Goal: Task Accomplishment & Management: Manage account settings

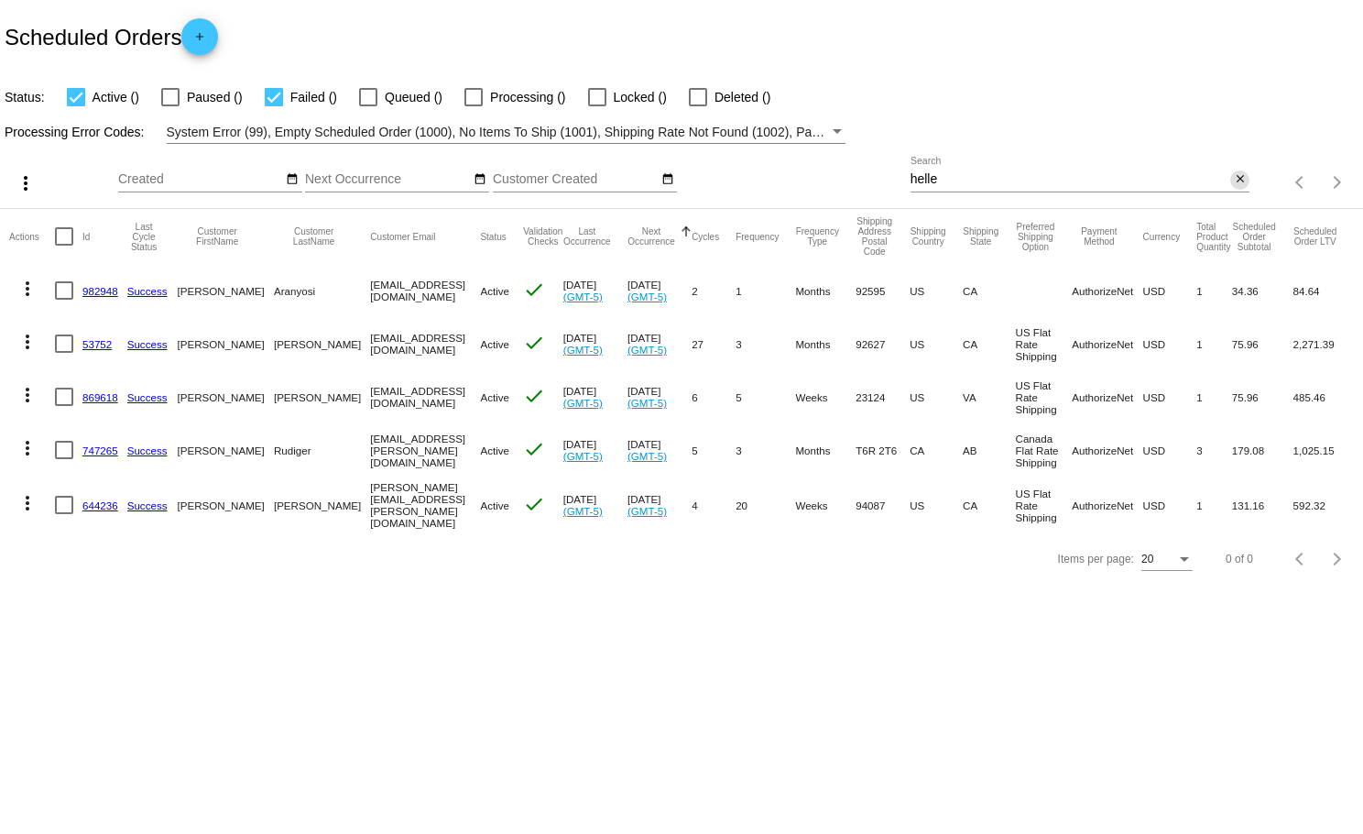
click at [1242, 178] on mat-icon "close" at bounding box center [1240, 179] width 13 height 15
click at [1242, 178] on mat-icon "search" at bounding box center [1239, 183] width 22 height 28
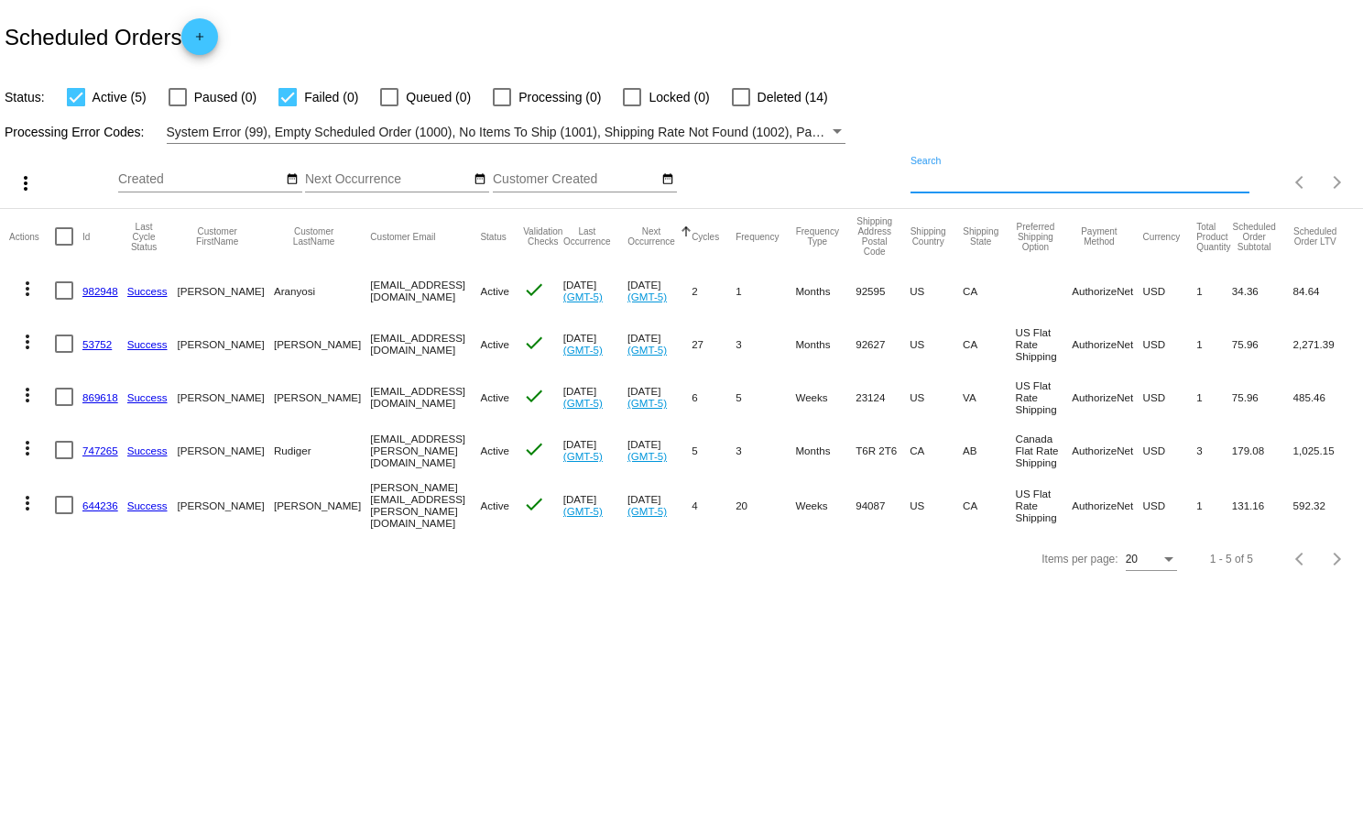
click at [1242, 178] on input "Search" at bounding box center [1081, 179] width 340 height 15
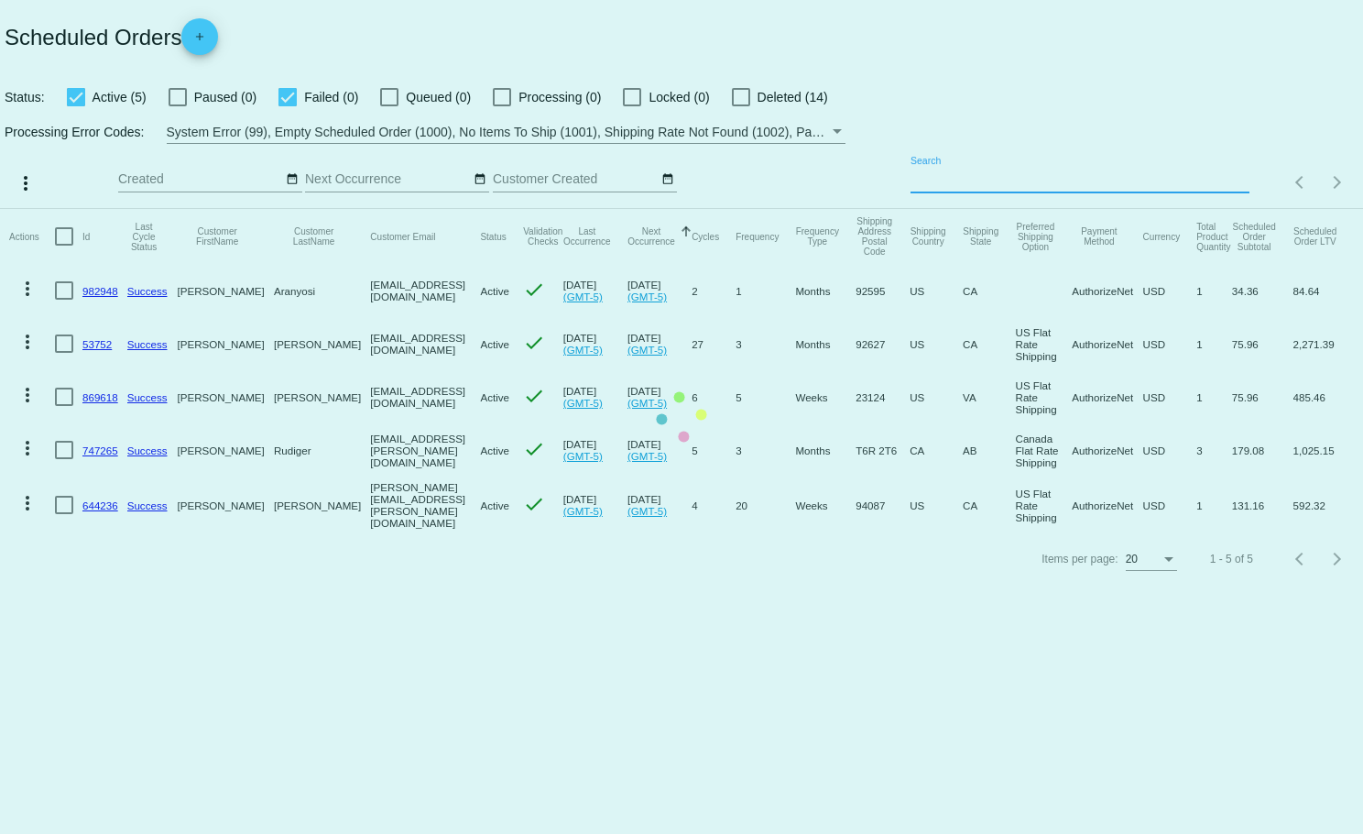
paste input "[EMAIL_ADDRESS][DOMAIN_NAME]"
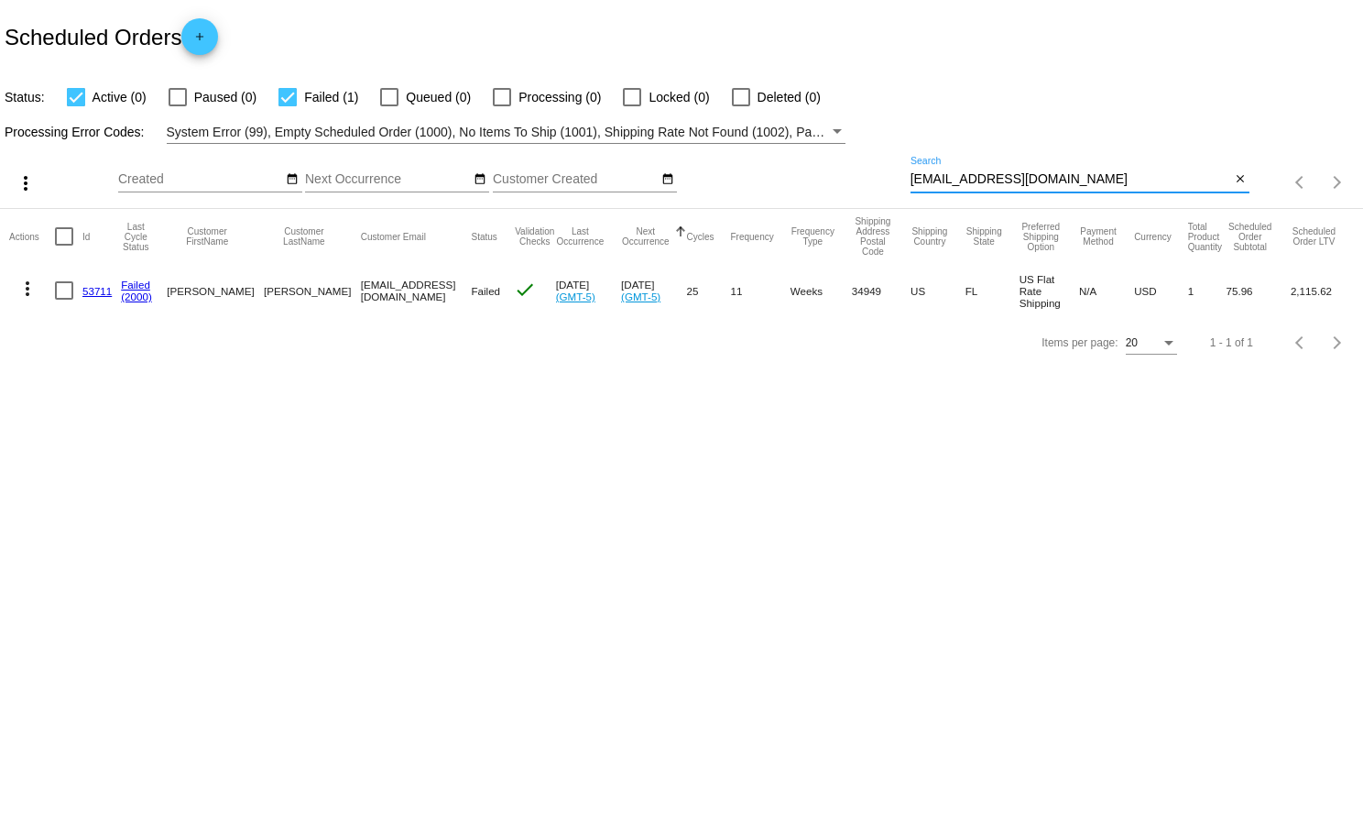
type input "[EMAIL_ADDRESS][DOMAIN_NAME]"
click at [94, 290] on link "53711" at bounding box center [96, 291] width 29 height 12
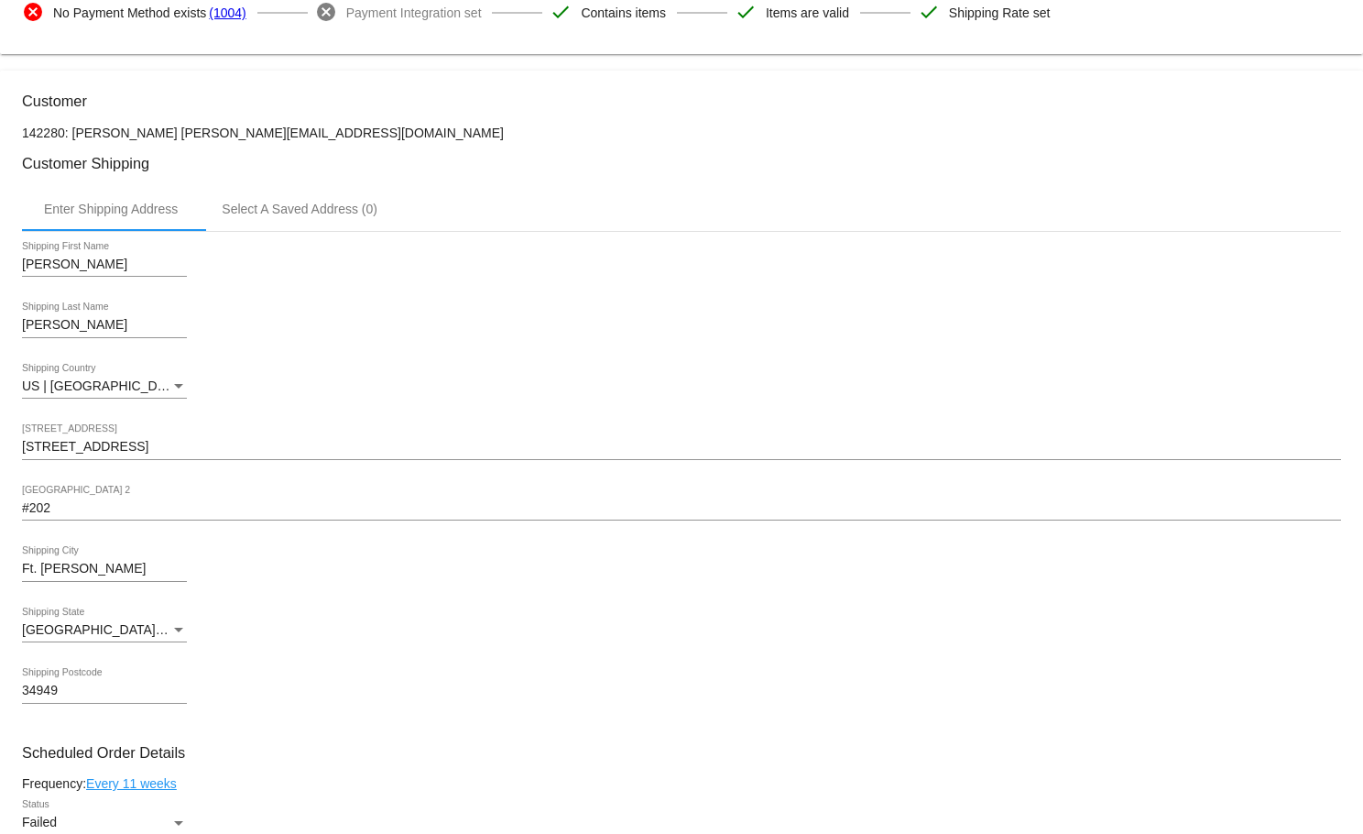
scroll to position [359, 0]
click at [179, 826] on div "Status" at bounding box center [178, 821] width 16 height 15
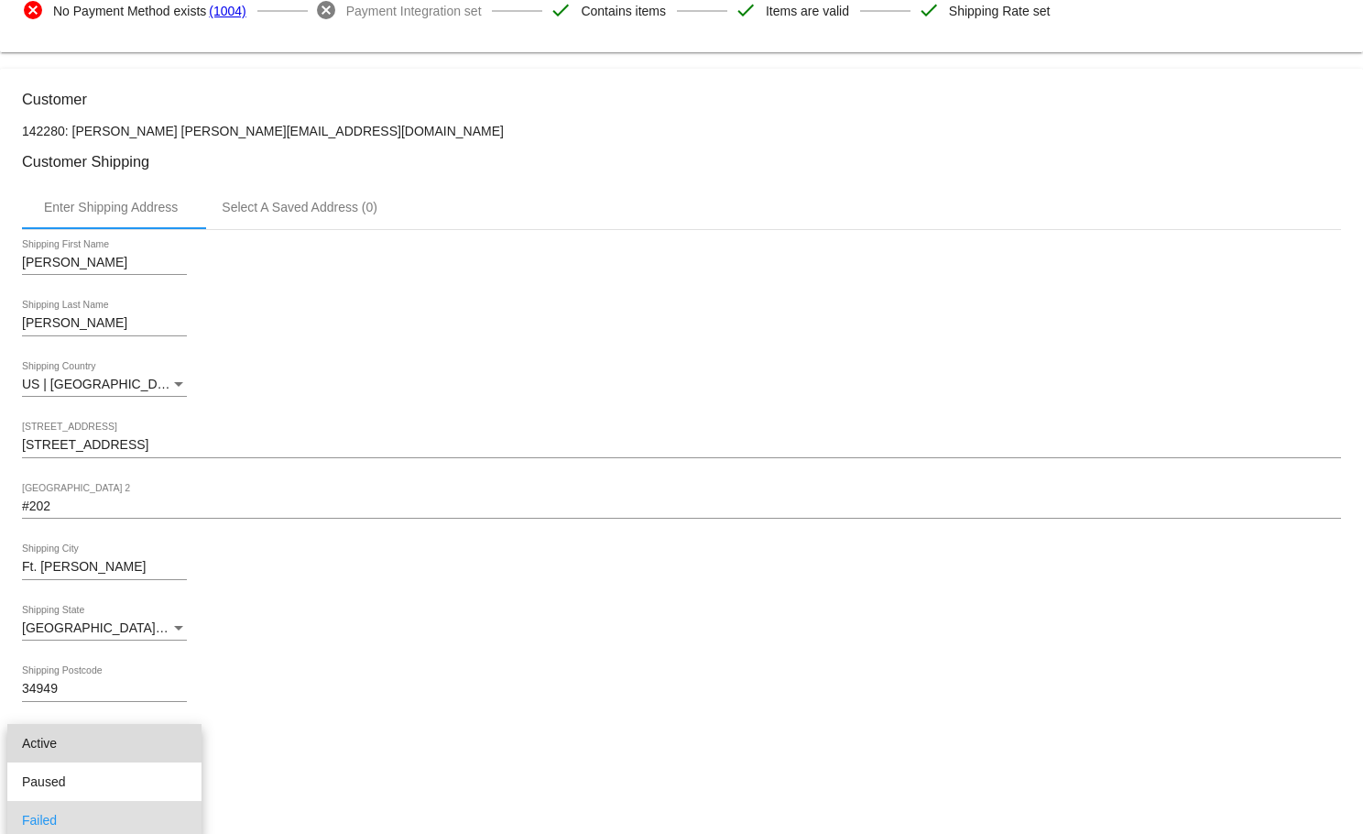
click at [130, 750] on span "Active" at bounding box center [104, 743] width 165 height 38
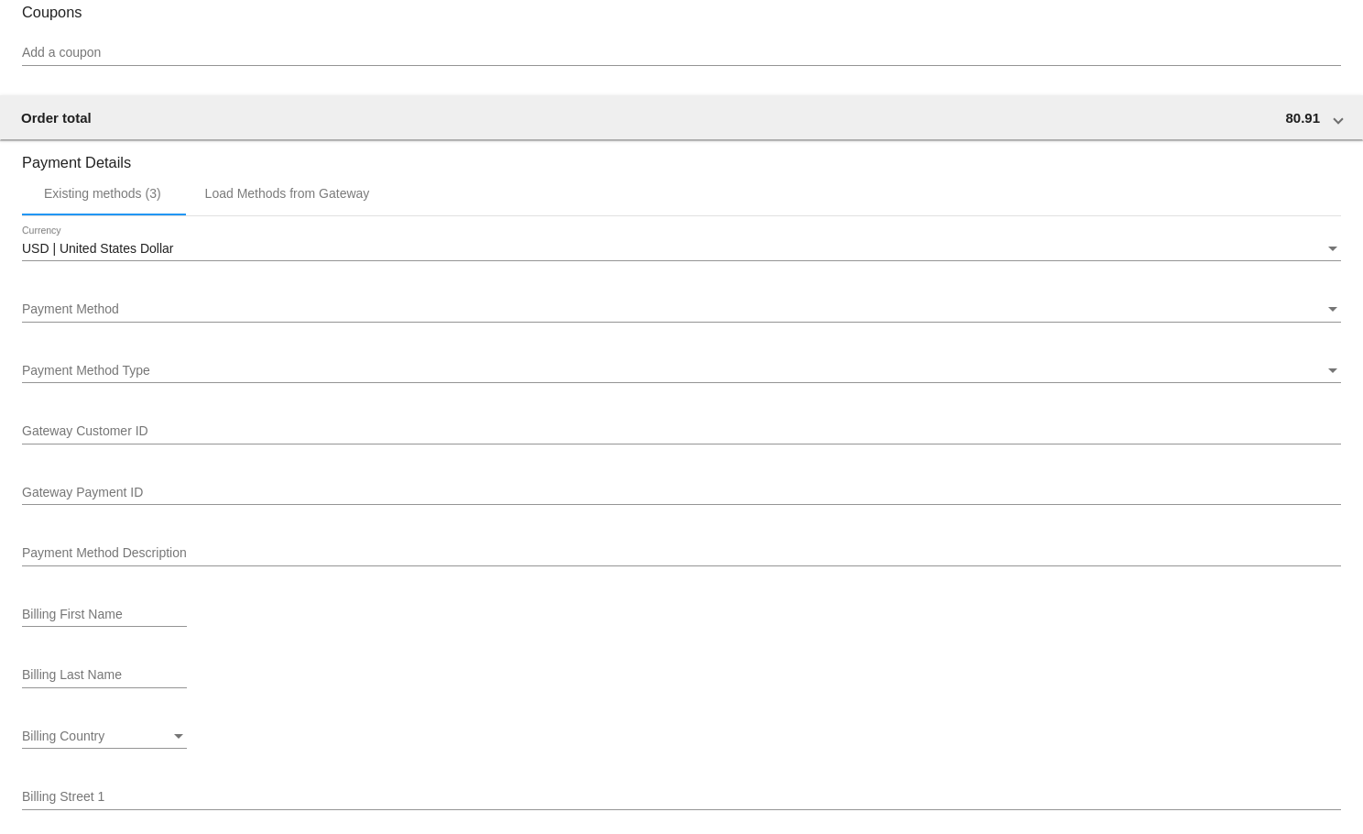
scroll to position [1655, 0]
click at [141, 200] on div "Existing methods (3)" at bounding box center [102, 192] width 117 height 15
click at [146, 200] on div "Existing methods (3)" at bounding box center [102, 192] width 117 height 15
click at [278, 200] on div "Load Methods from Gateway" at bounding box center [287, 192] width 165 height 15
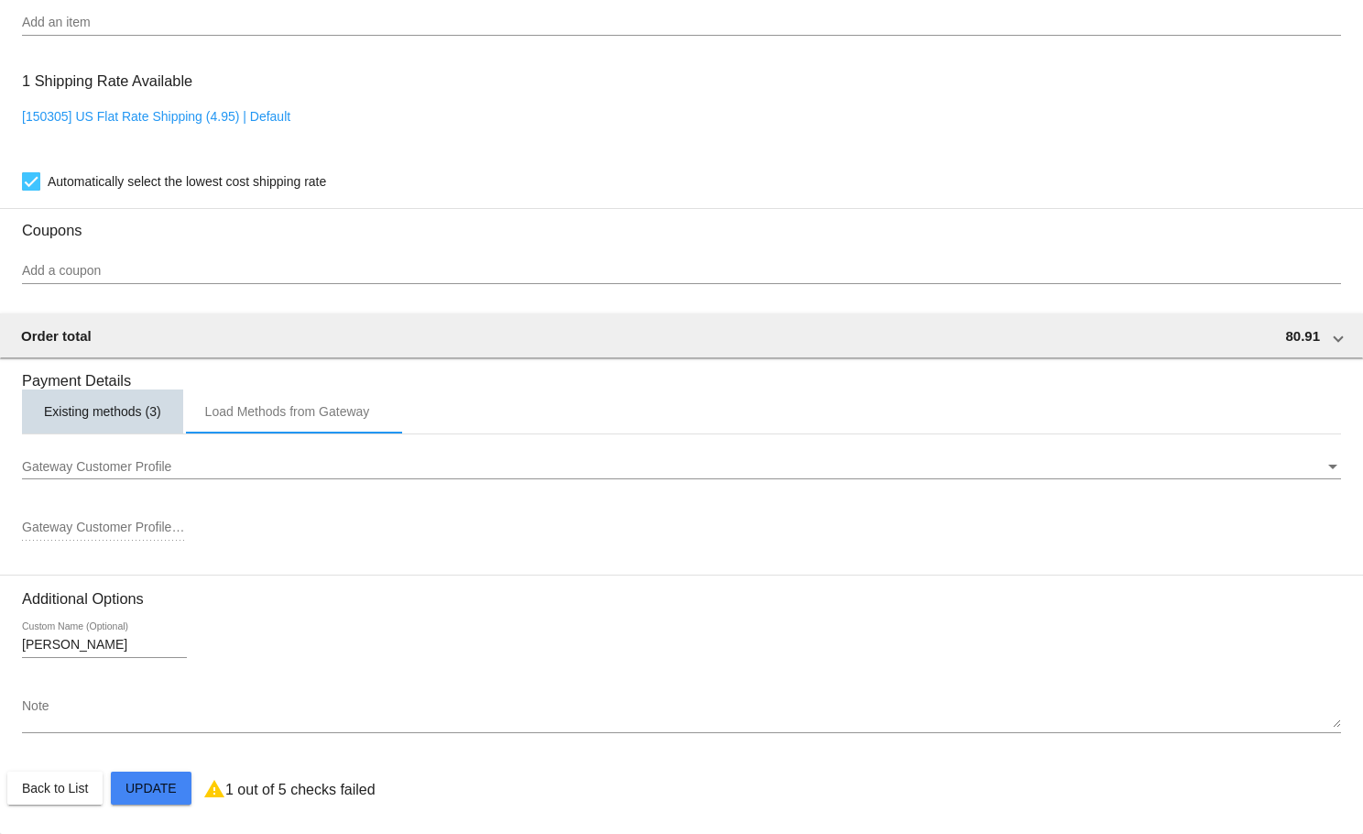
click at [114, 418] on div "Existing methods (3)" at bounding box center [102, 411] width 161 height 44
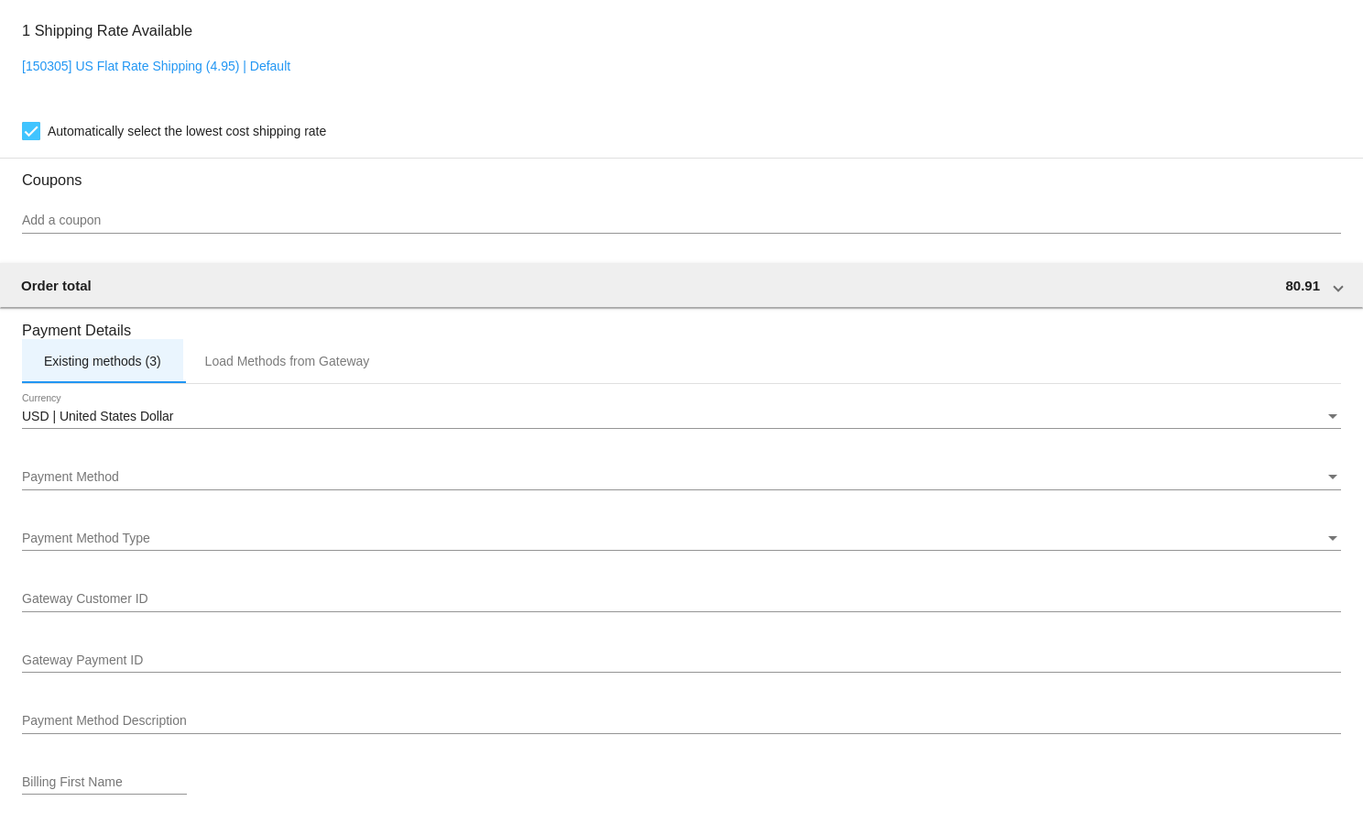
scroll to position [1482, 0]
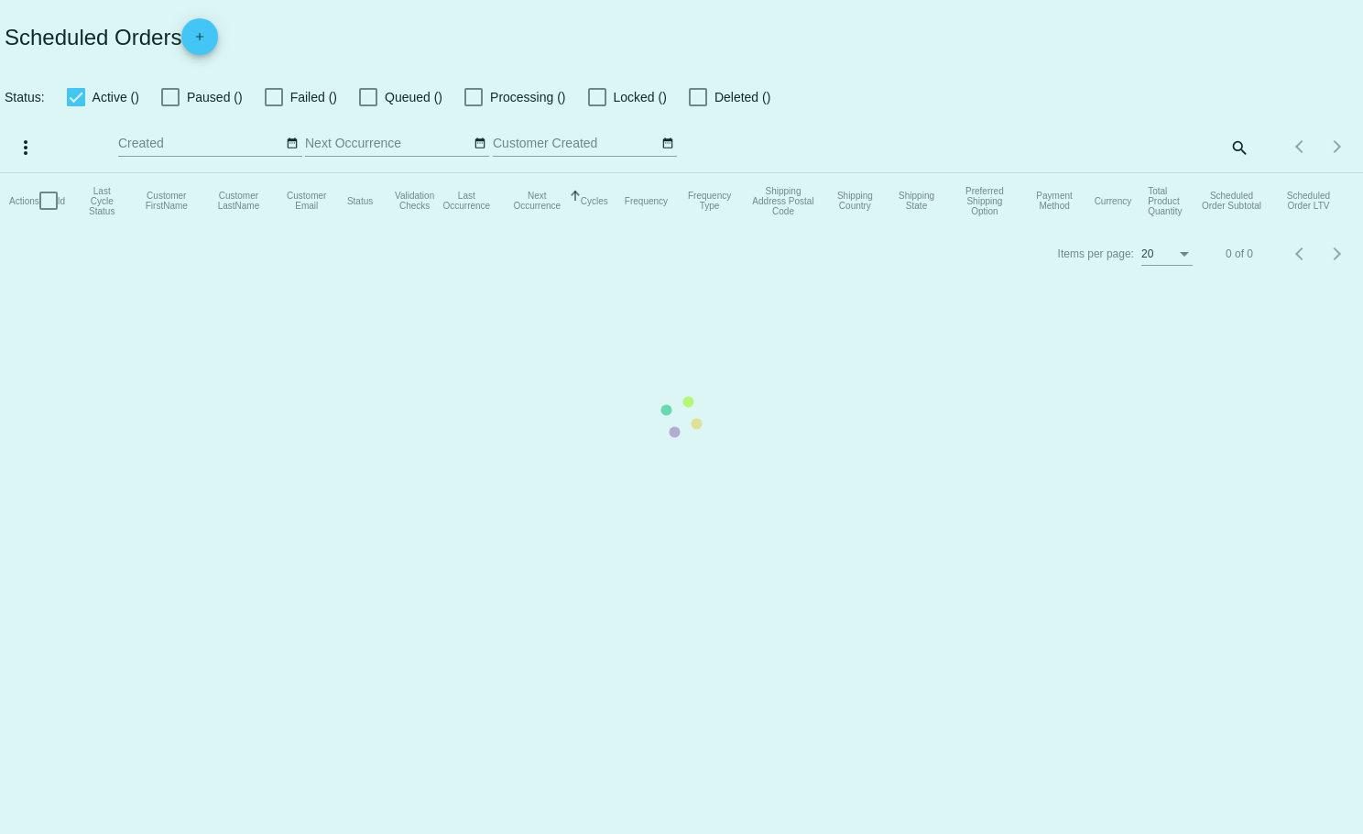
checkbox input "true"
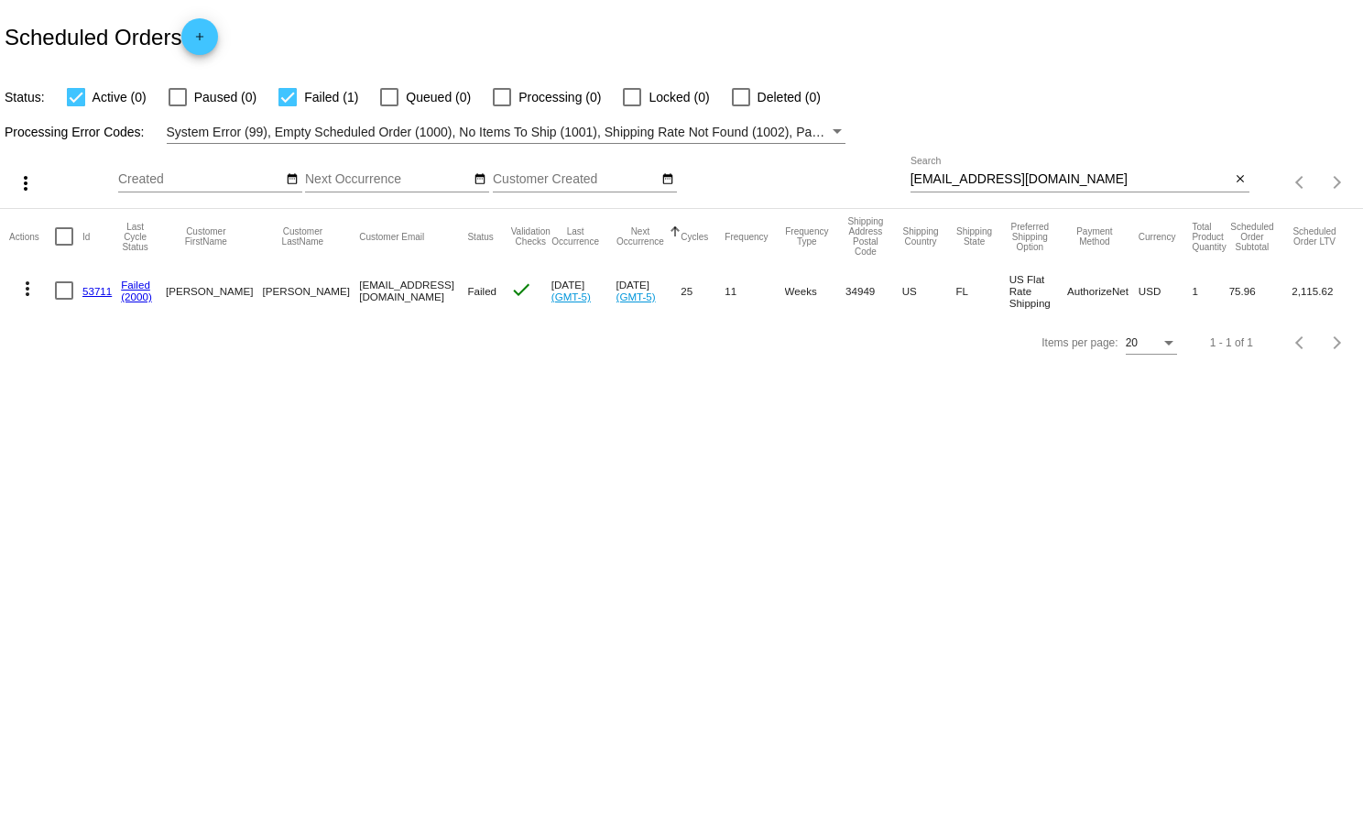
click at [91, 288] on link "53711" at bounding box center [96, 291] width 29 height 12
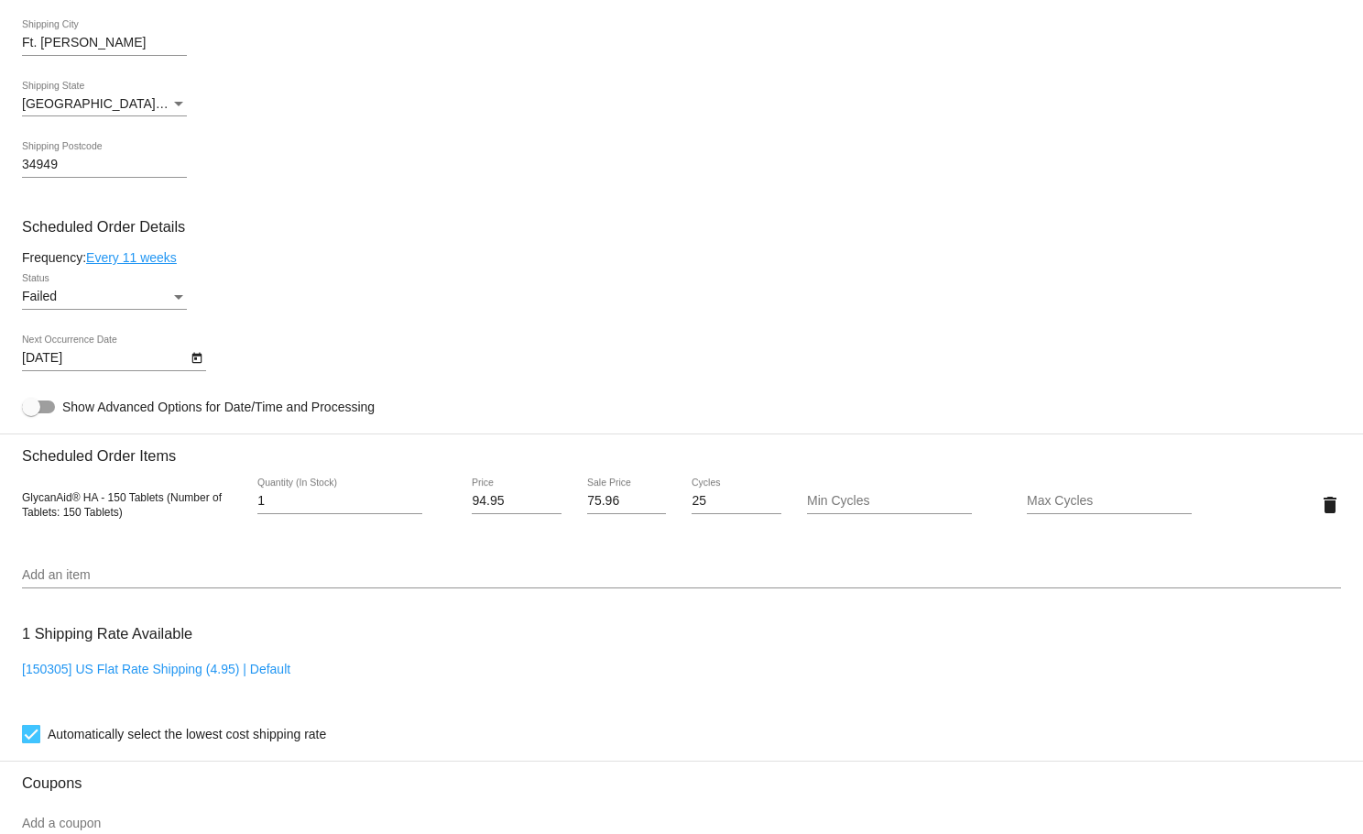
scroll to position [913, 0]
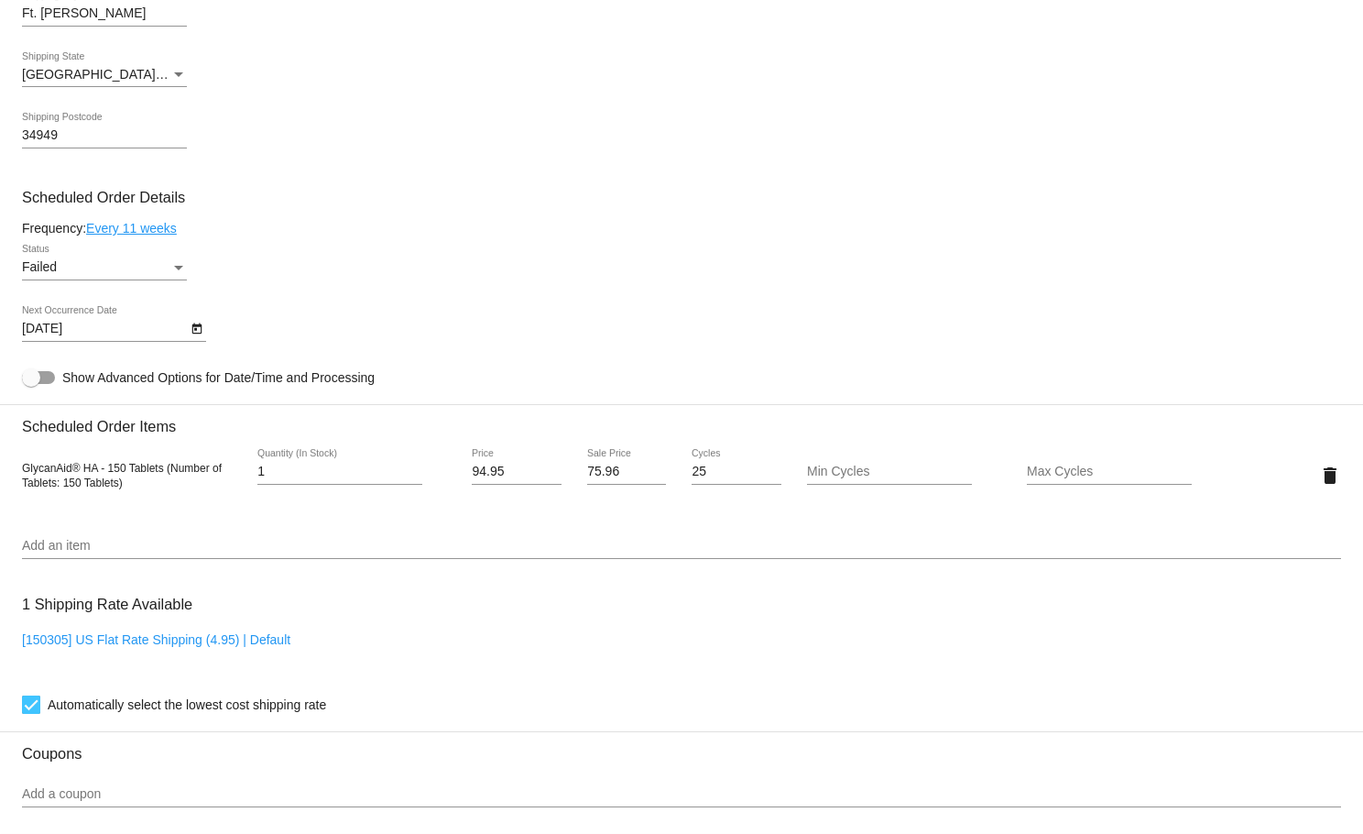
click at [181, 270] on div "Status" at bounding box center [178, 268] width 9 height 5
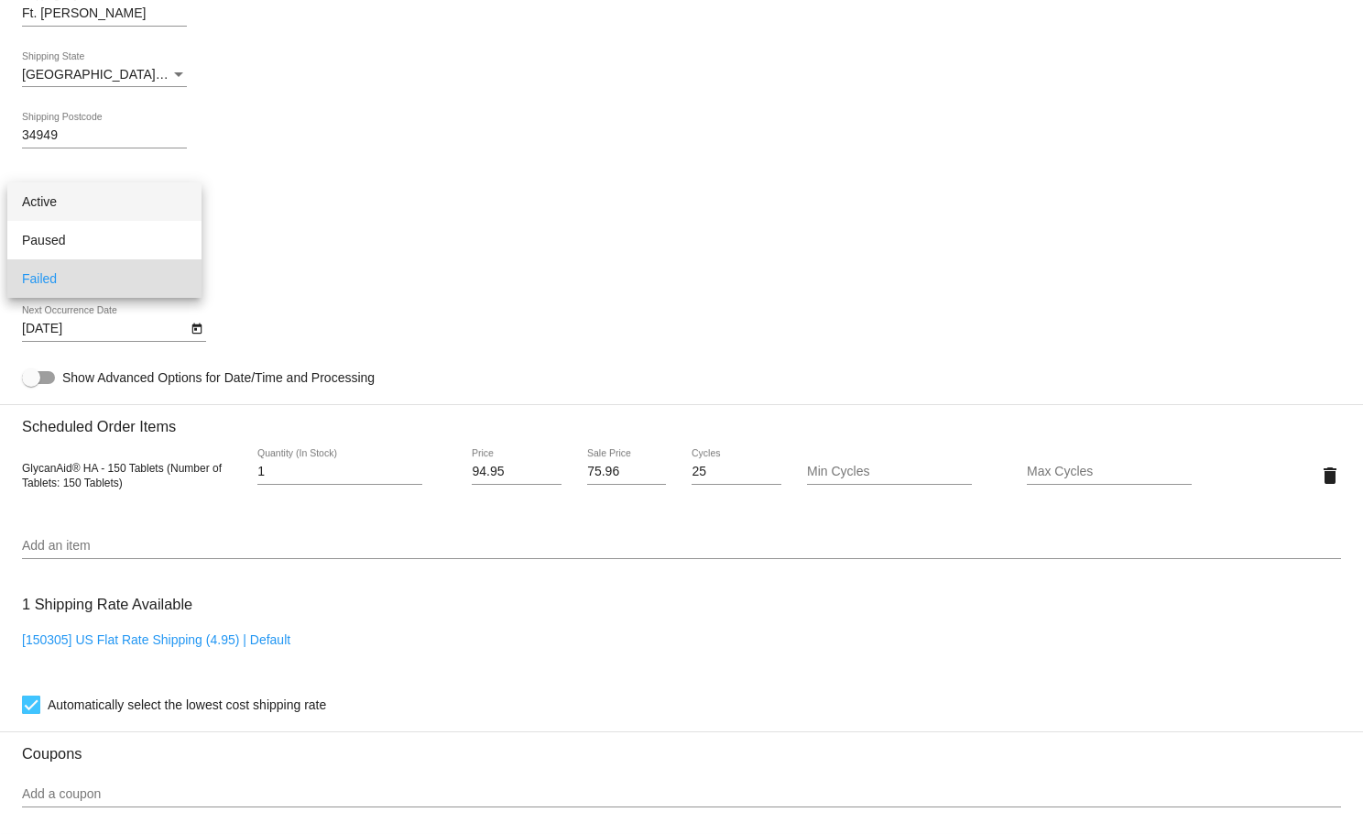
click at [103, 202] on span "Active" at bounding box center [104, 201] width 165 height 38
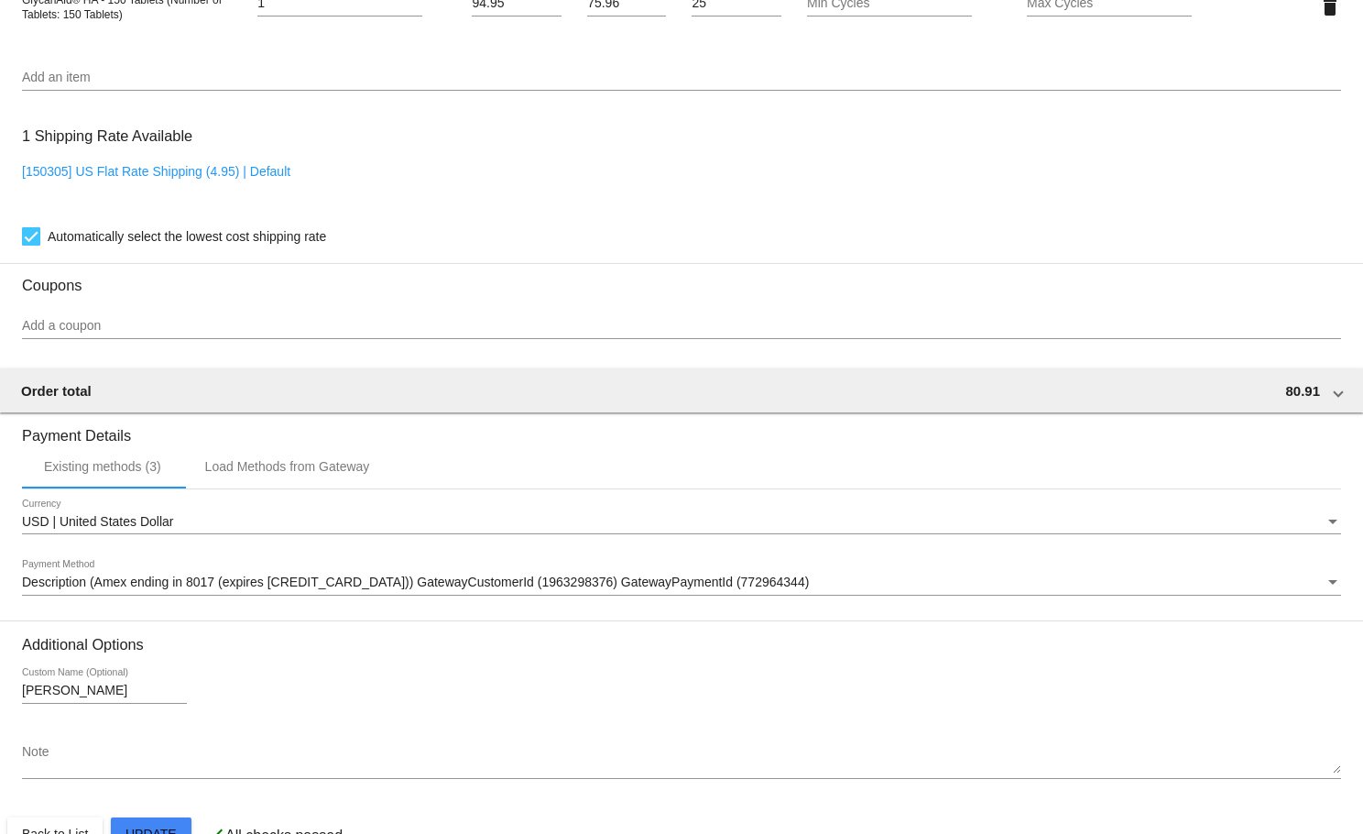
scroll to position [1442, 0]
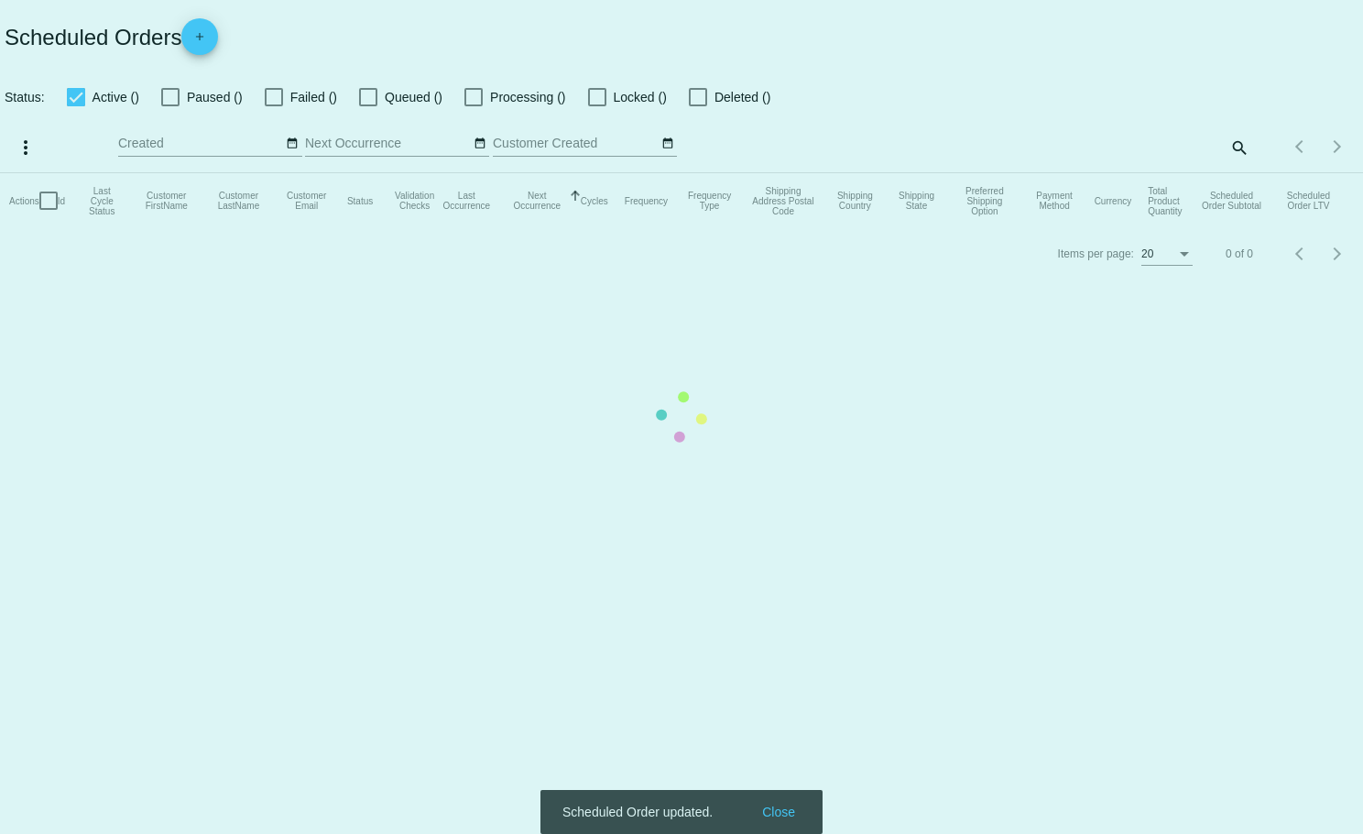
checkbox input "true"
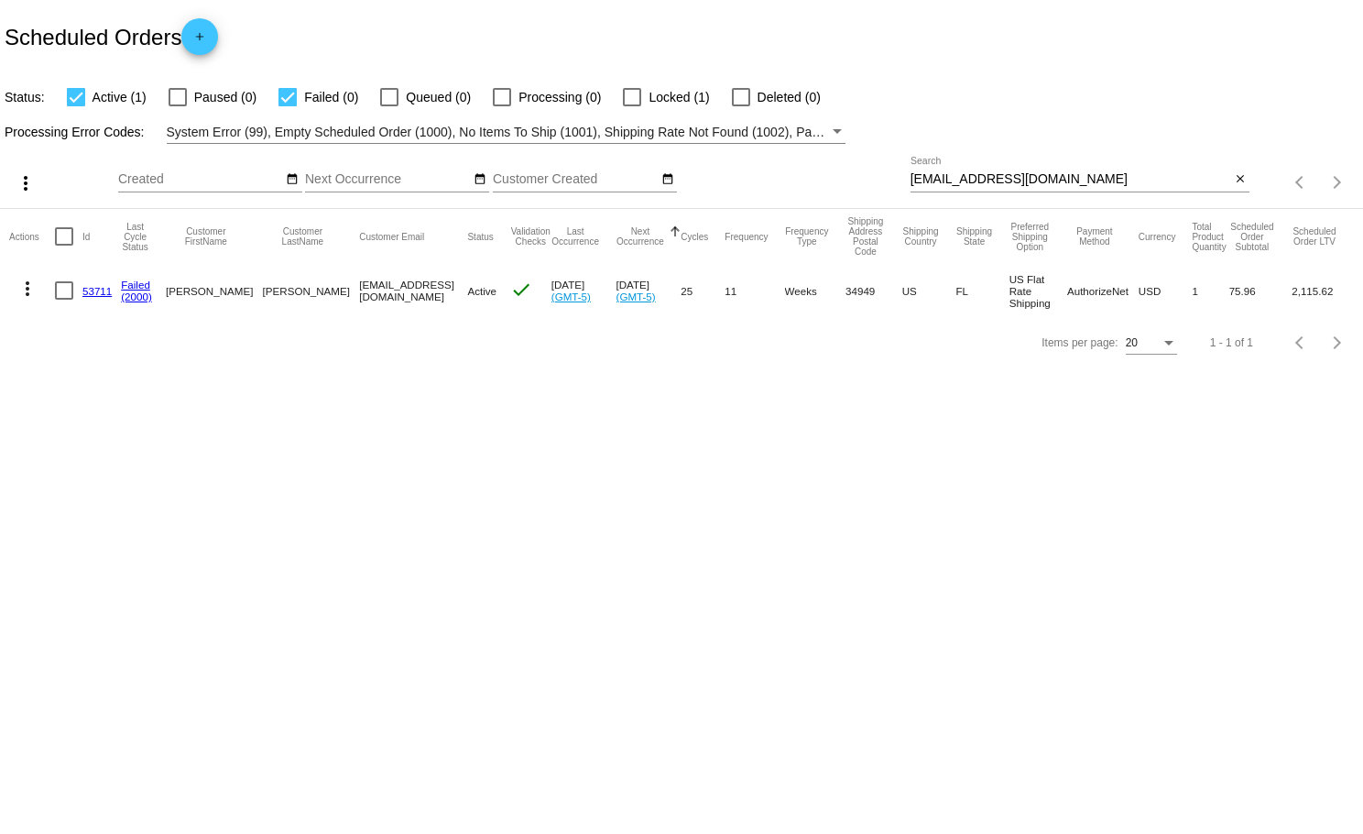
click at [27, 285] on mat-icon "more_vert" at bounding box center [27, 289] width 22 height 22
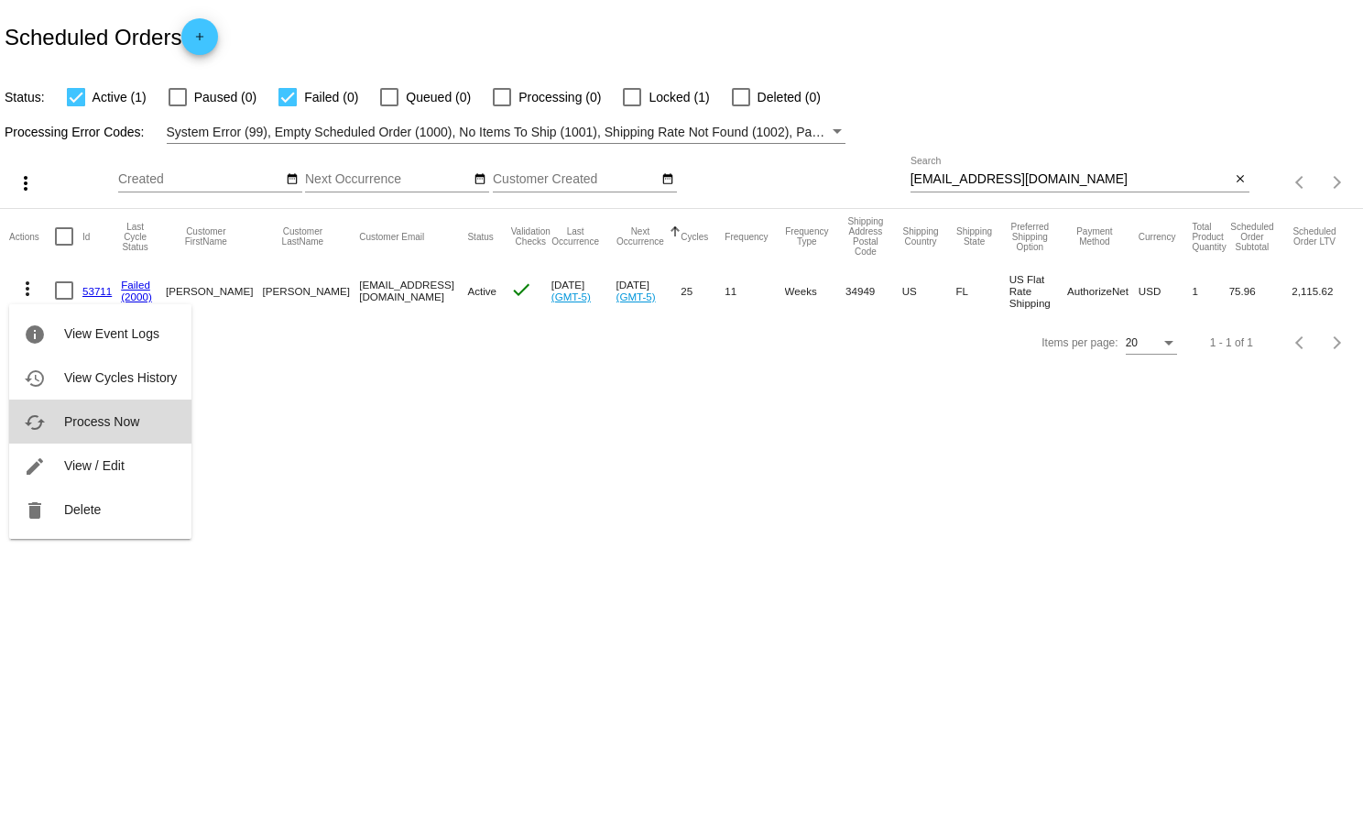
click at [112, 423] on span "Process Now" at bounding box center [101, 421] width 75 height 15
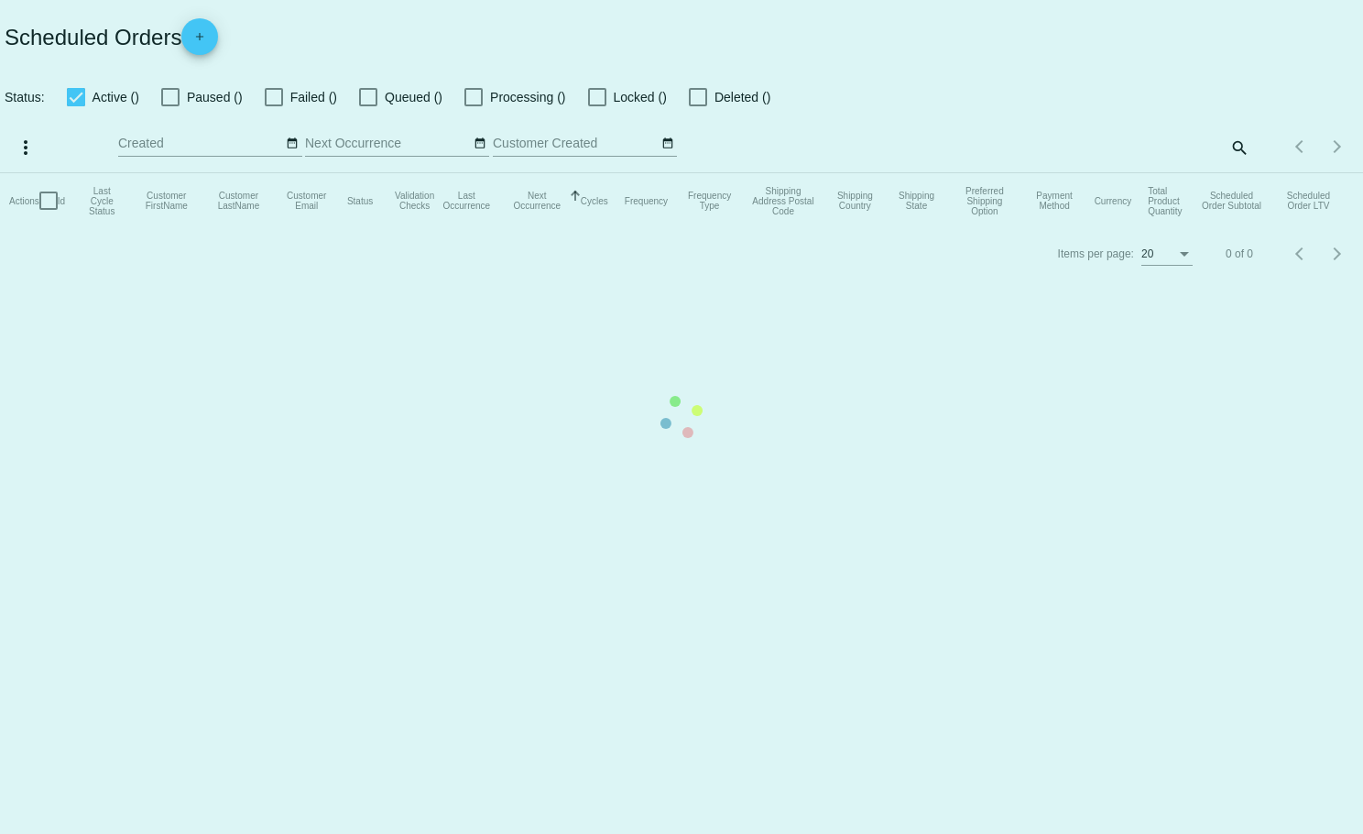
checkbox input "true"
